Goal: Communication & Community: Answer question/provide support

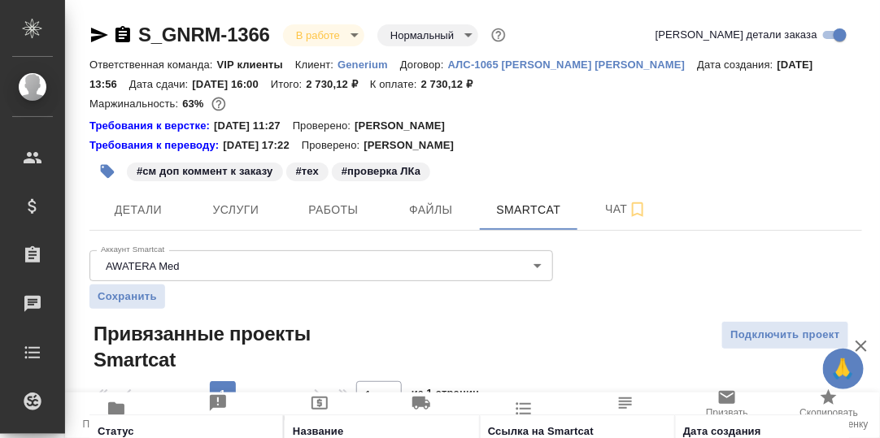
scroll to position [121, 0]
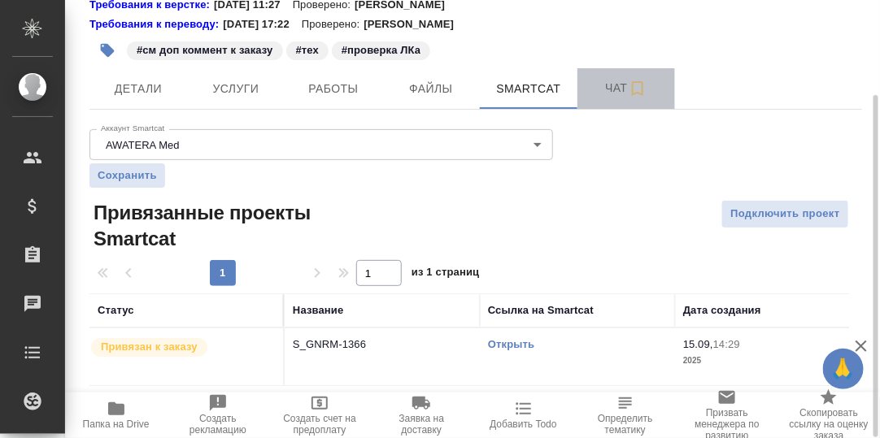
click at [621, 85] on span "Чат" at bounding box center [626, 88] width 78 height 20
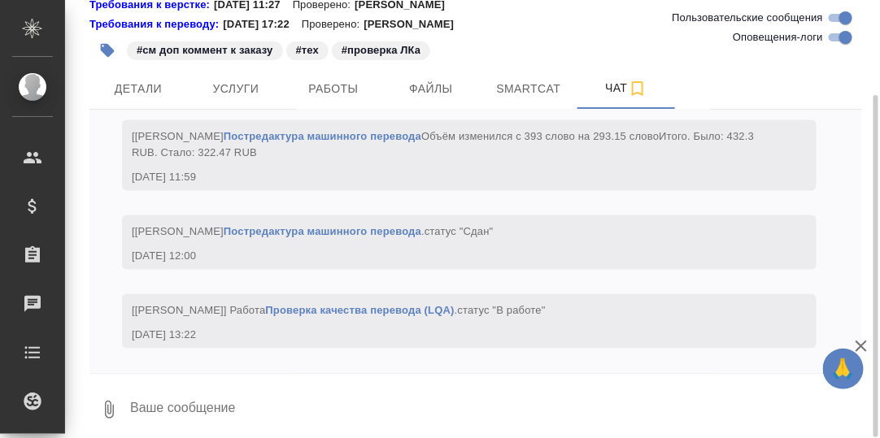
scroll to position [9039, 0]
click at [205, 402] on textarea at bounding box center [496, 409] width 734 height 55
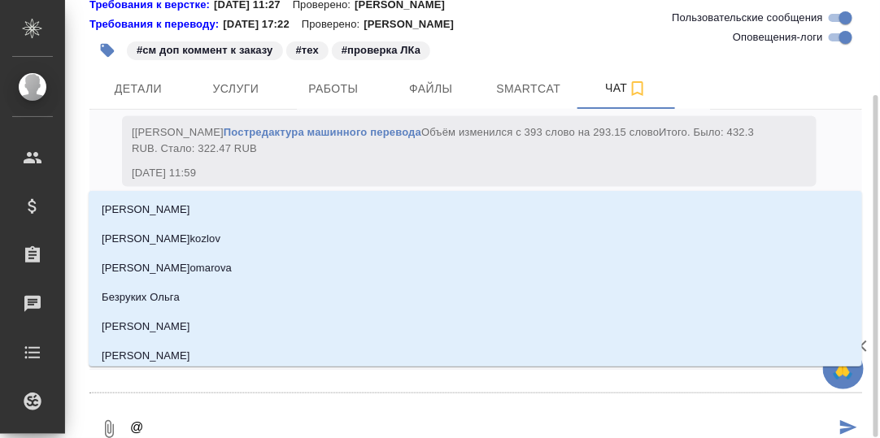
type textarea "@Г"
type input "Г"
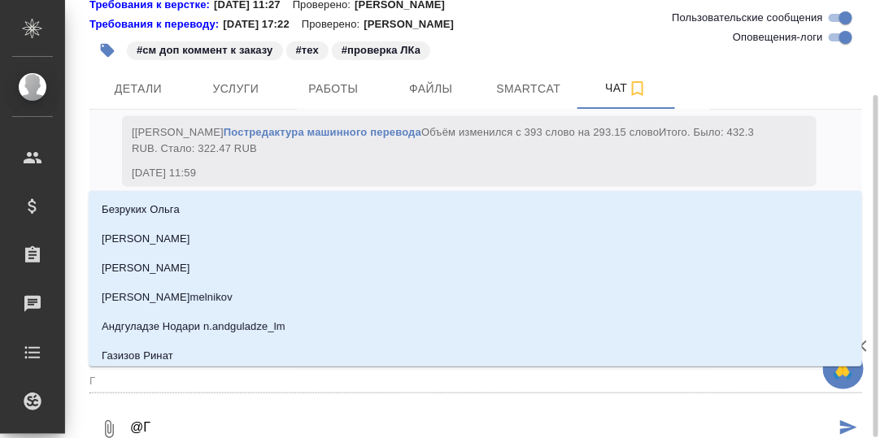
type textarea "@Гр"
type input "Гр"
type textarea "@Гра"
type input "Гра"
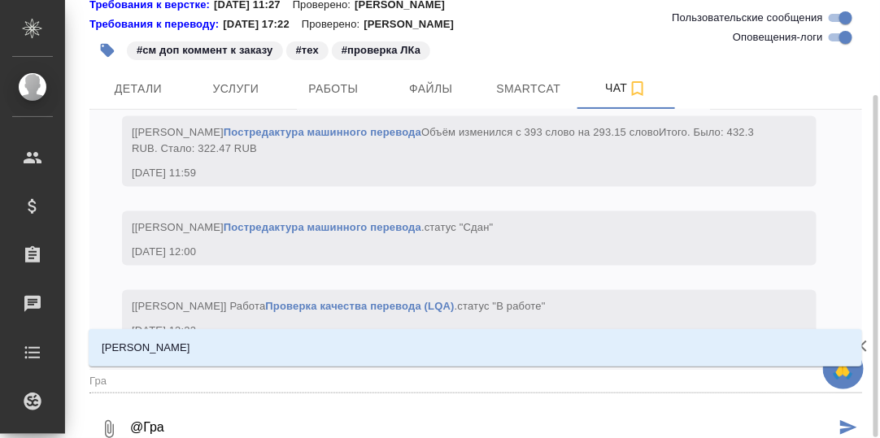
type textarea "@Граб"
type input "Граб"
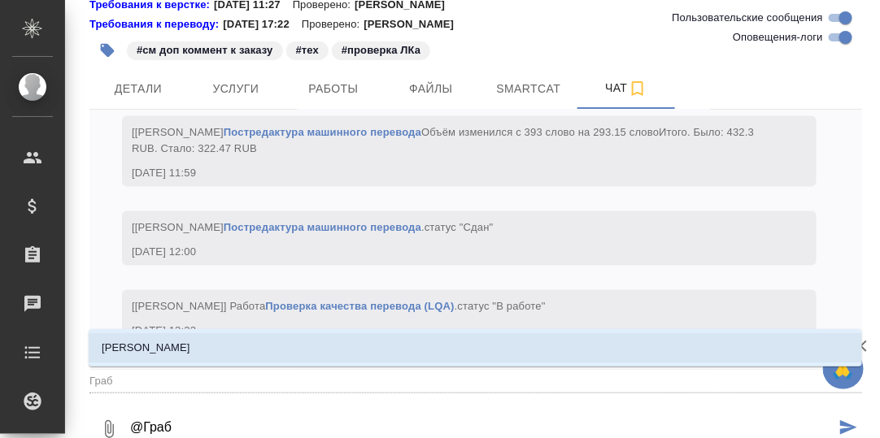
click at [166, 351] on p "[PERSON_NAME]" at bounding box center [146, 348] width 89 height 16
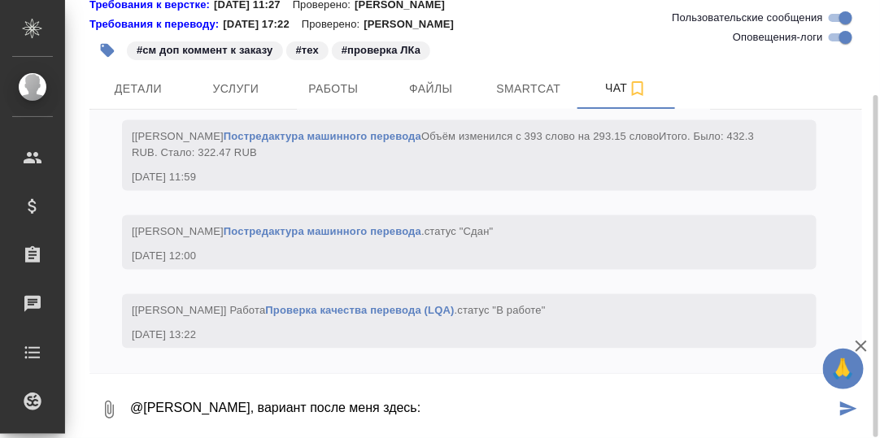
paste textarea "[URL][DOMAIN_NAME]"
type textarea "@[PERSON_NAME], вариант после меня здесь: [URL][DOMAIN_NAME]"
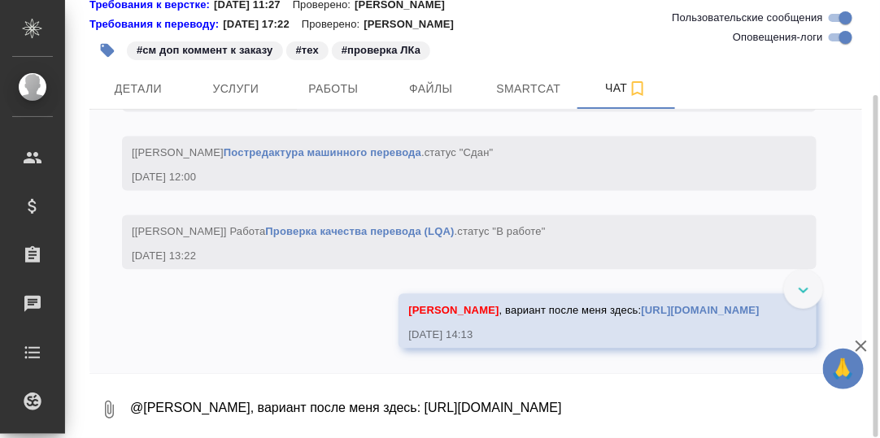
scroll to position [9149, 0]
click at [328, 88] on span "Работы" at bounding box center [333, 89] width 78 height 20
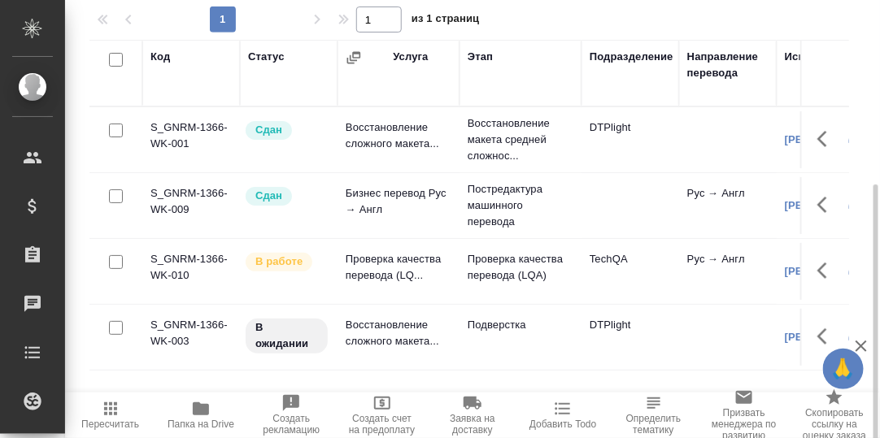
scroll to position [293, 0]
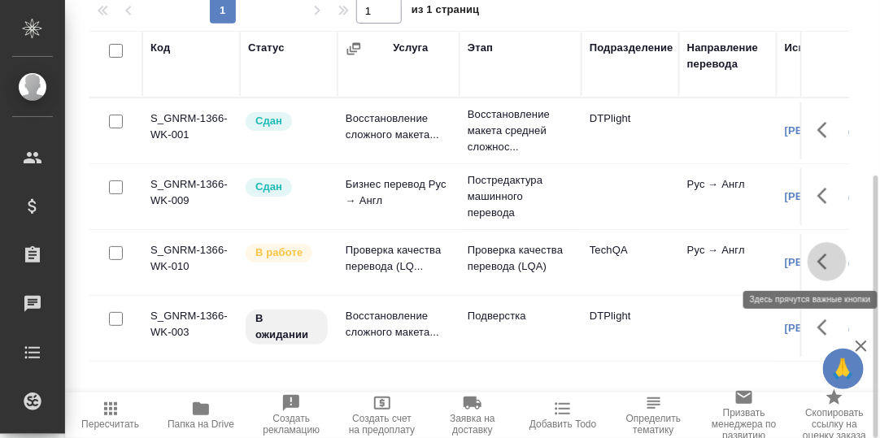
click at [825, 263] on icon "button" at bounding box center [827, 262] width 20 height 20
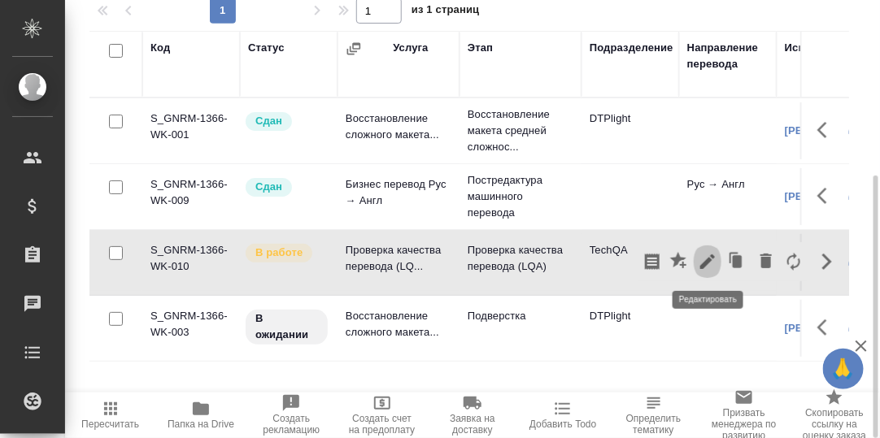
click at [708, 260] on icon "button" at bounding box center [707, 262] width 15 height 15
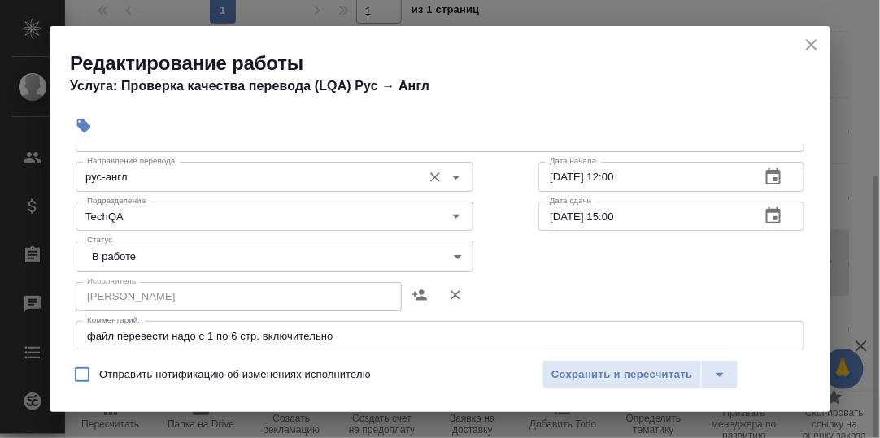
scroll to position [163, 0]
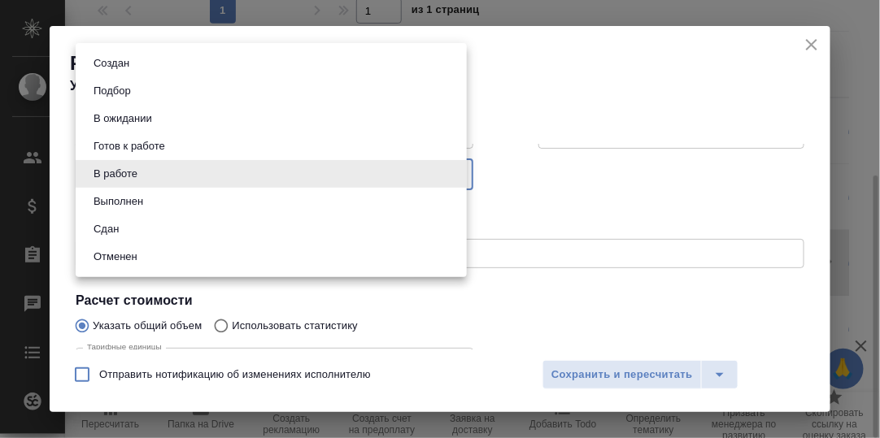
click at [453, 176] on body "🙏 .cls-1 fill:#fff; AWATERA [PERSON_NAME] d.rumyantseva Клиенты Спецификации За…" at bounding box center [440, 219] width 880 height 438
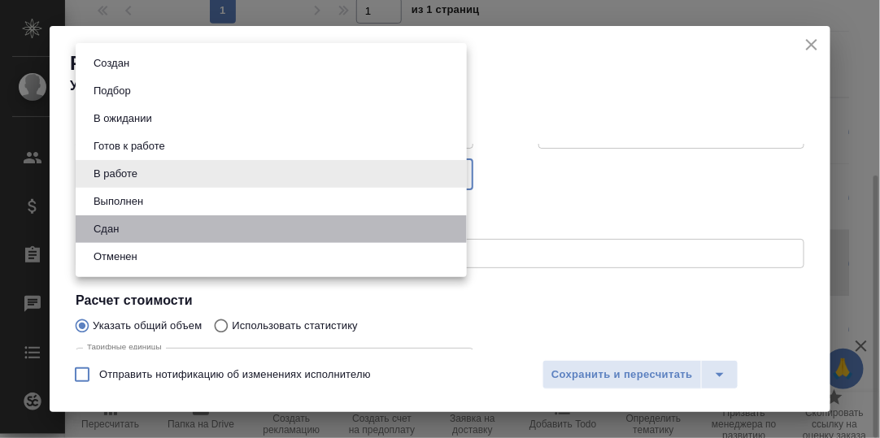
click at [177, 227] on li "Сдан" at bounding box center [271, 230] width 391 height 28
type input "closed"
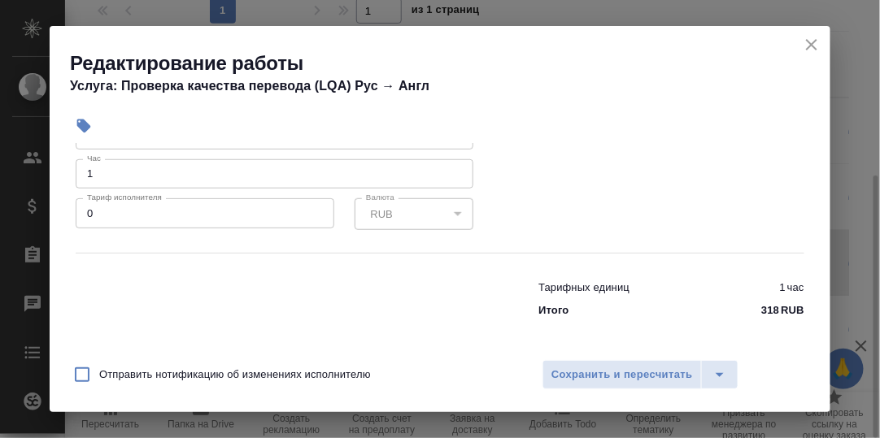
scroll to position [312, 0]
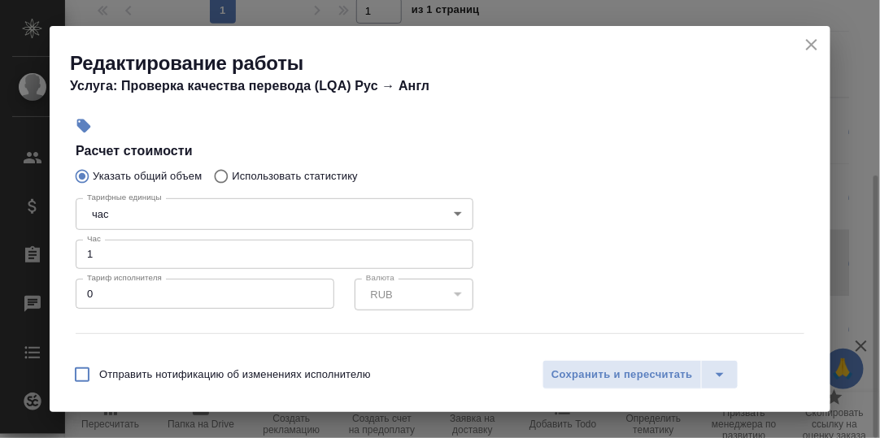
click at [137, 257] on input "1" at bounding box center [275, 254] width 398 height 29
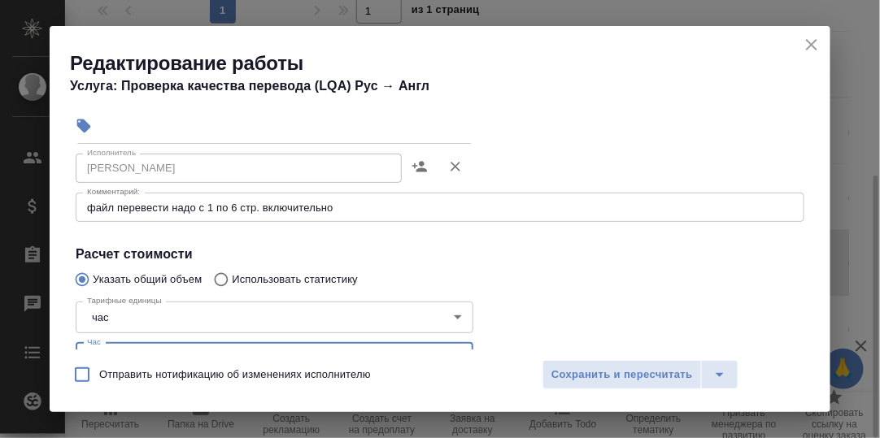
scroll to position [231, 0]
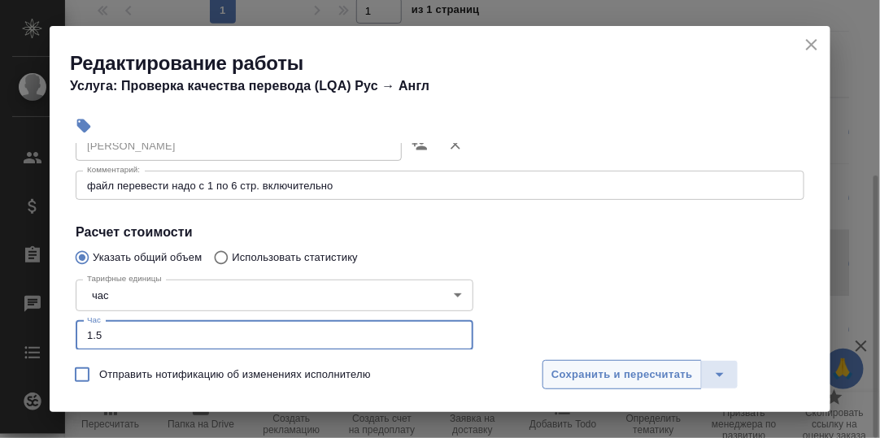
type input "1.5"
click at [639, 361] on button "Сохранить и пересчитать" at bounding box center [622, 374] width 159 height 29
